Goal: Find specific page/section: Find specific page/section

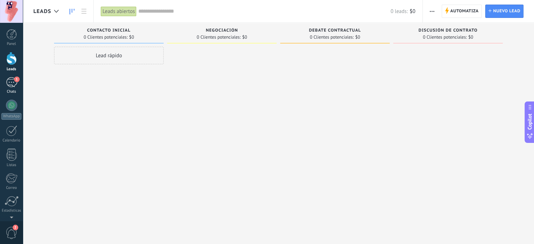
click at [4, 88] on link "1 Chats" at bounding box center [11, 85] width 23 height 17
